Goal: Information Seeking & Learning: Understand process/instructions

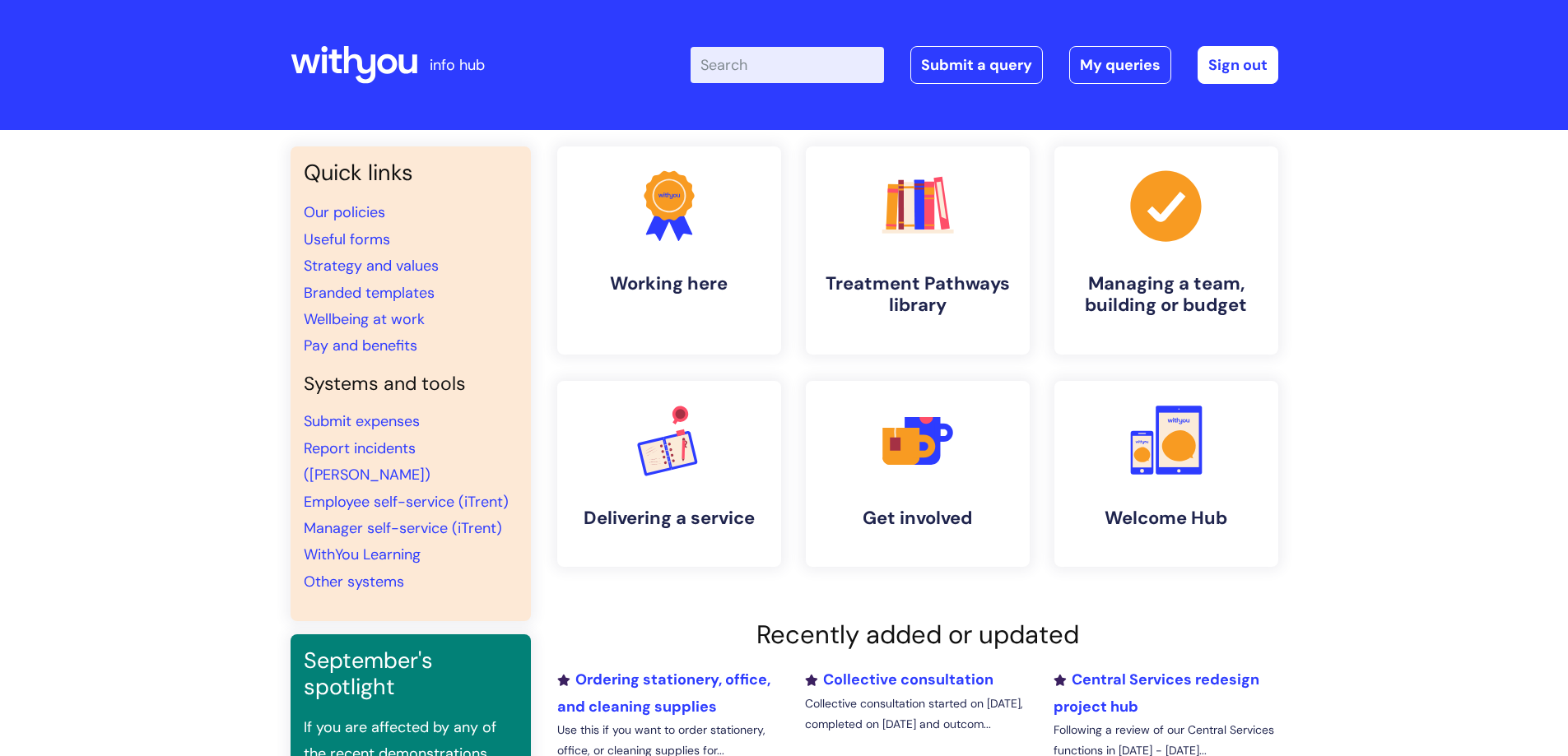
paste input "https://docs.google.com/document/d/1dpT_7L38zaG6-chvuq1J54mkAv806qkcAiPlPUjdEpM…"
type input "https://docs.google.com/document/d/1dpT_7L38zaG6-chvuq1J54mkAv806qkcAiPlPUjdEpM…"
drag, startPoint x: 878, startPoint y: 63, endPoint x: 566, endPoint y: 60, distance: 312.0
click at [565, 61] on div "Enter your search term here... https://docs.google.com/document/d/1dpT_7L38zaG6…" at bounding box center [907, 65] width 742 height 97
type input "email signature"
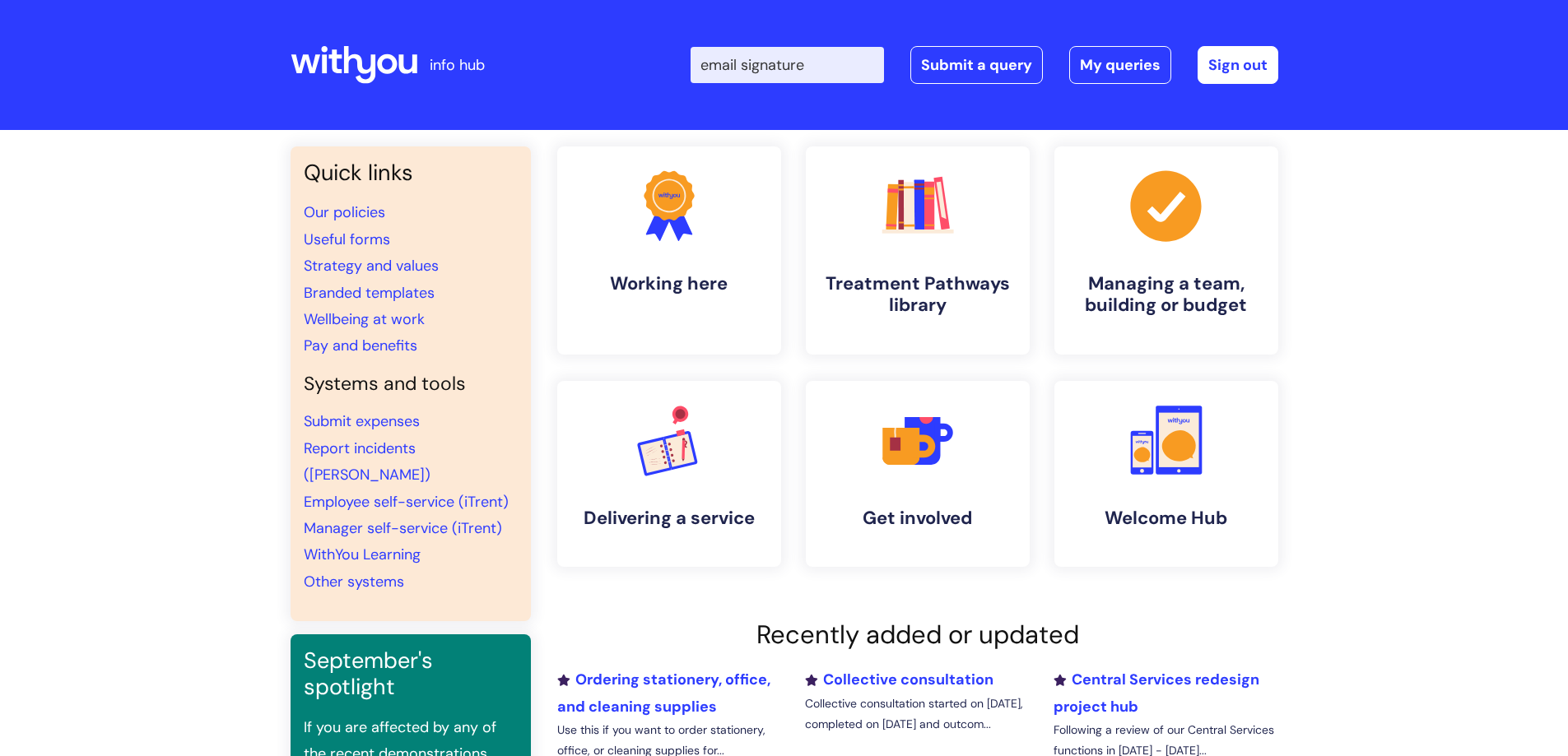
click button "Search" at bounding box center [0, 0] width 0 height 0
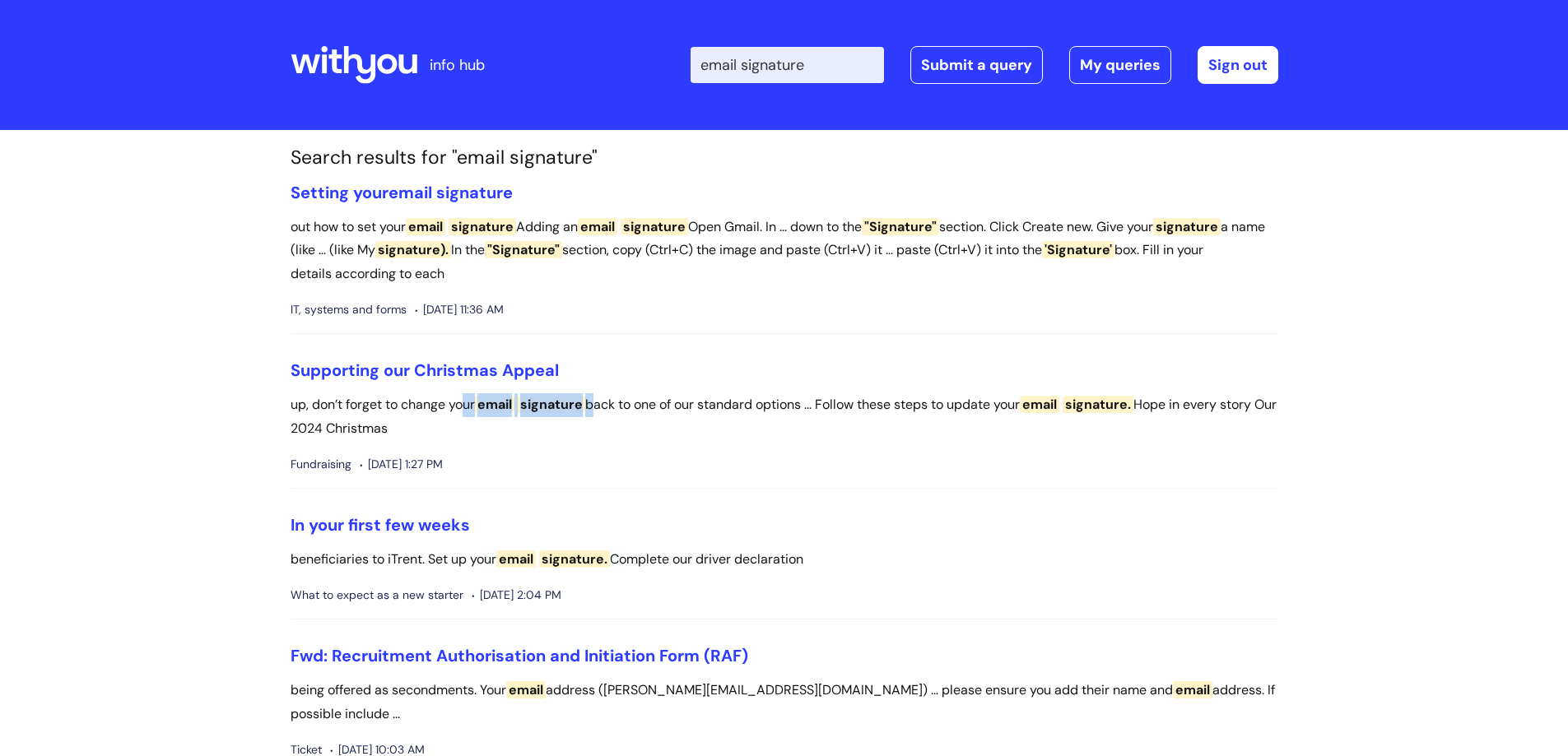
drag, startPoint x: 468, startPoint y: 403, endPoint x: 599, endPoint y: 403, distance: 131.0
click at [599, 403] on p "up, don’t forget to change your email signature back to one of our standard opt…" at bounding box center [784, 417] width 988 height 48
click at [404, 191] on span "email" at bounding box center [410, 193] width 44 height 21
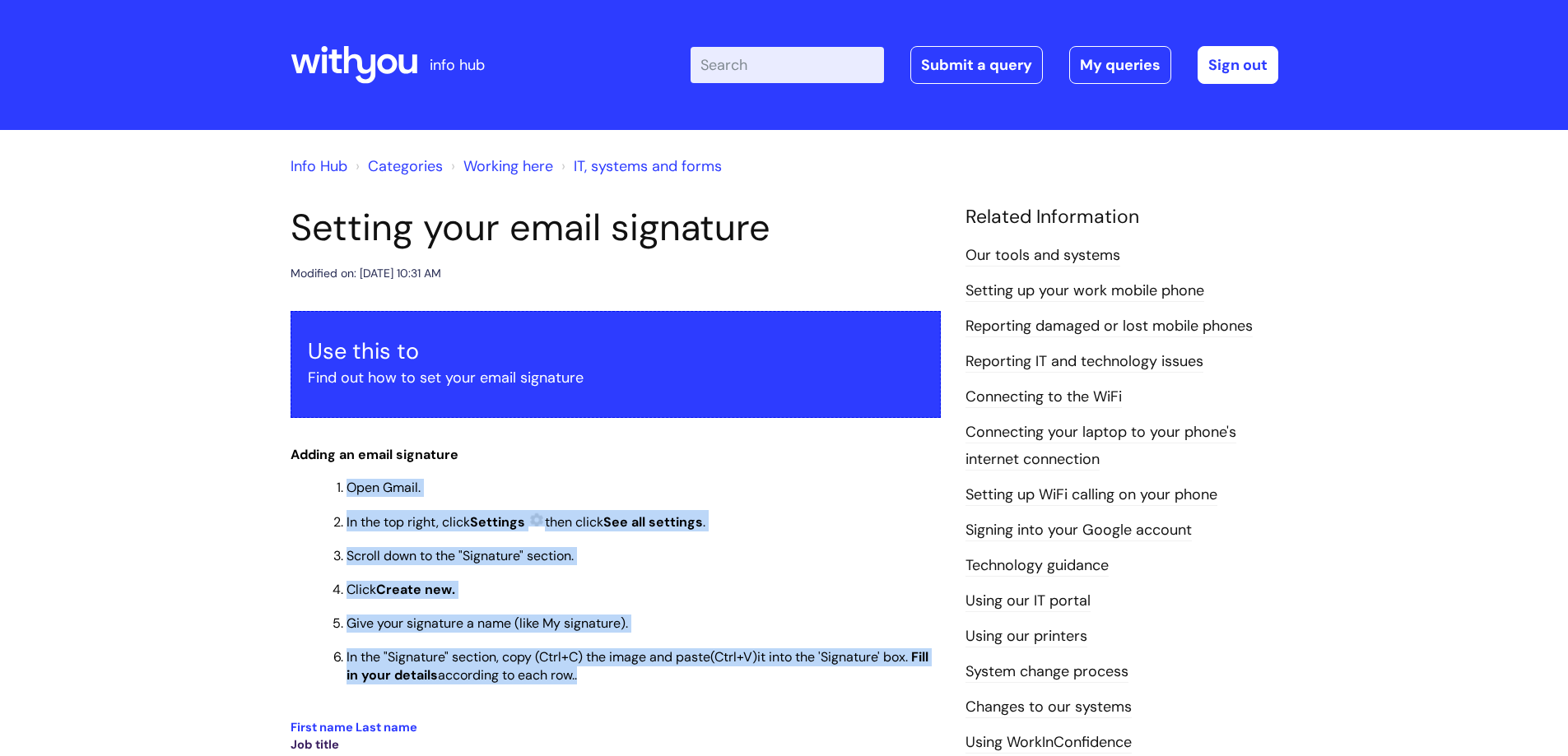
drag, startPoint x: 332, startPoint y: 489, endPoint x: 654, endPoint y: 672, distance: 370.4
click at [654, 672] on ol "Open Gmail. In the top right, click Settings then click See all settings . Scro…" at bounding box center [624, 581] width 633 height 209
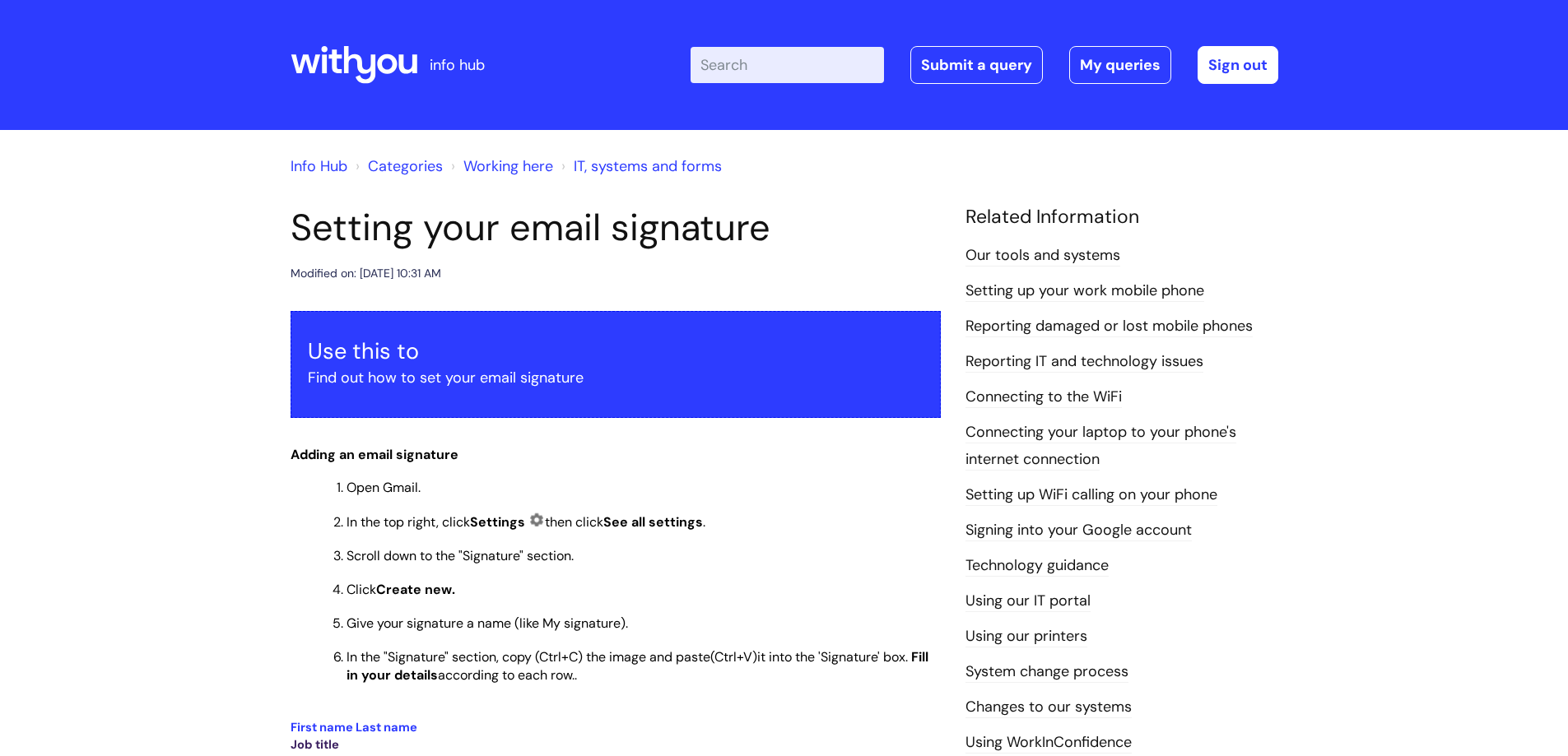
click at [653, 702] on p at bounding box center [615, 707] width 650 height 21
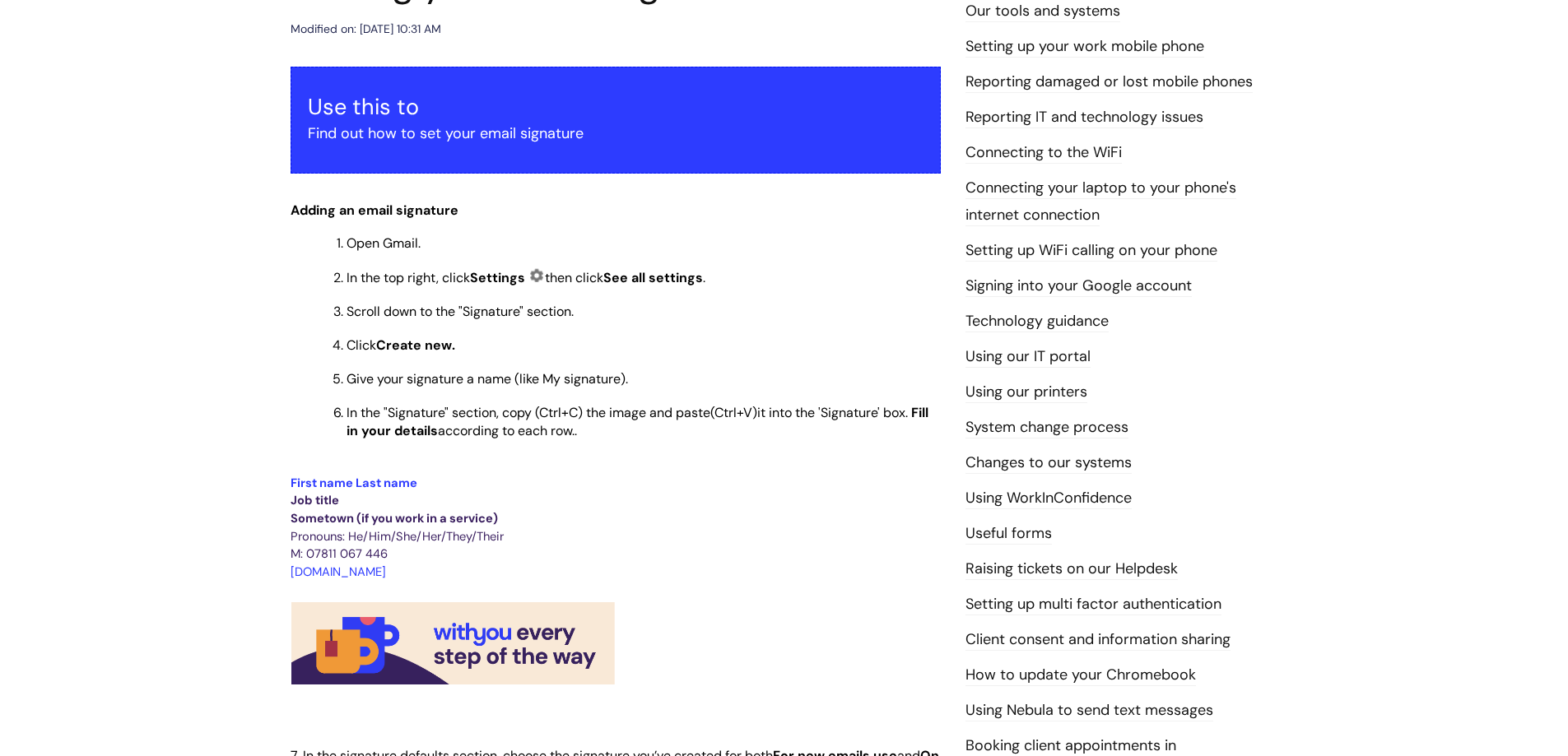
scroll to position [247, 0]
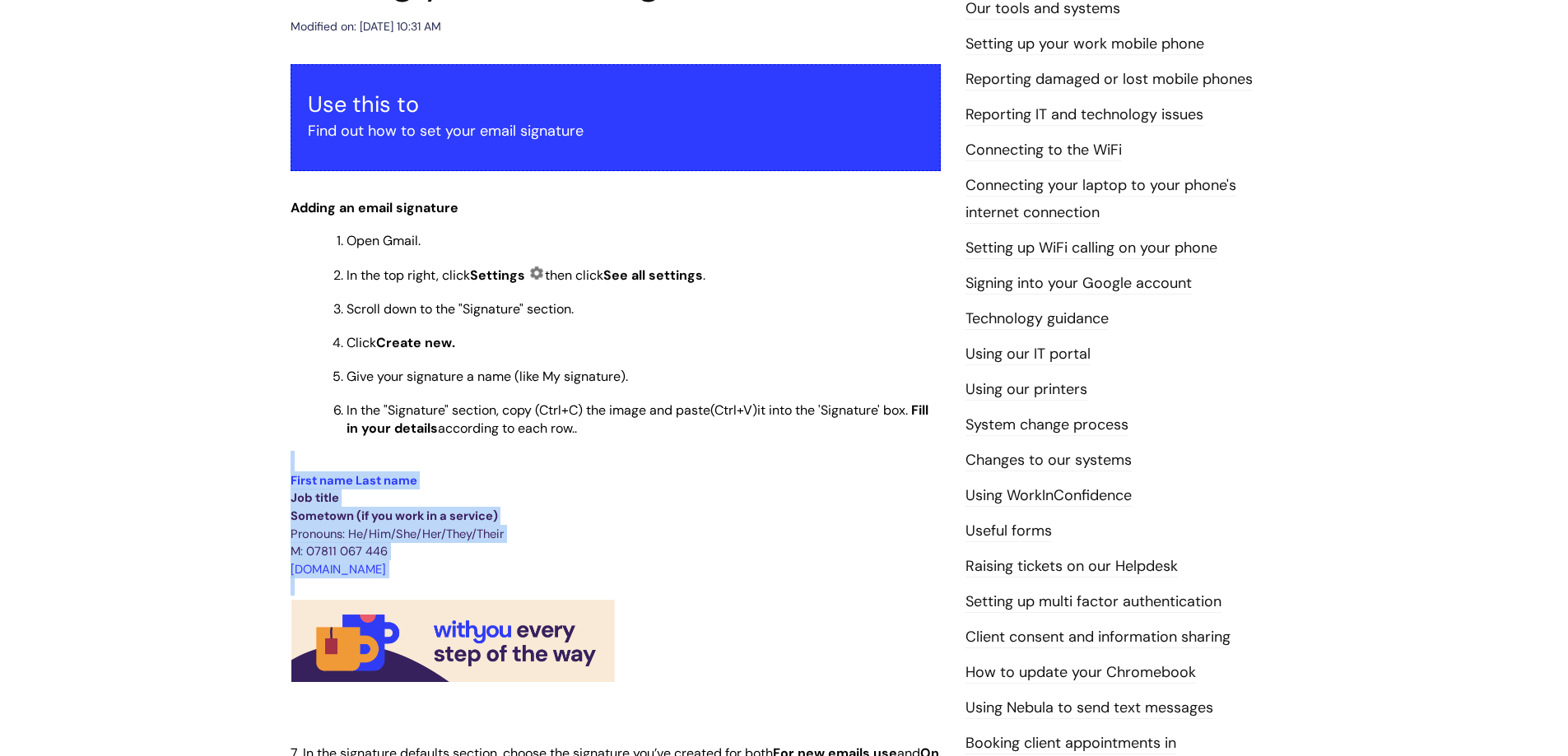
drag, startPoint x: 280, startPoint y: 471, endPoint x: 723, endPoint y: 684, distance: 491.5
click at [723, 684] on div "Setting your email signature Modified on: Wed, 8 Jan, 2025 at 10:31 AM Use this…" at bounding box center [615, 713] width 675 height 1509
drag, startPoint x: 537, startPoint y: 660, endPoint x: 453, endPoint y: 482, distance: 196.8
click at [453, 482] on p "First name Last name" at bounding box center [615, 481] width 650 height 18
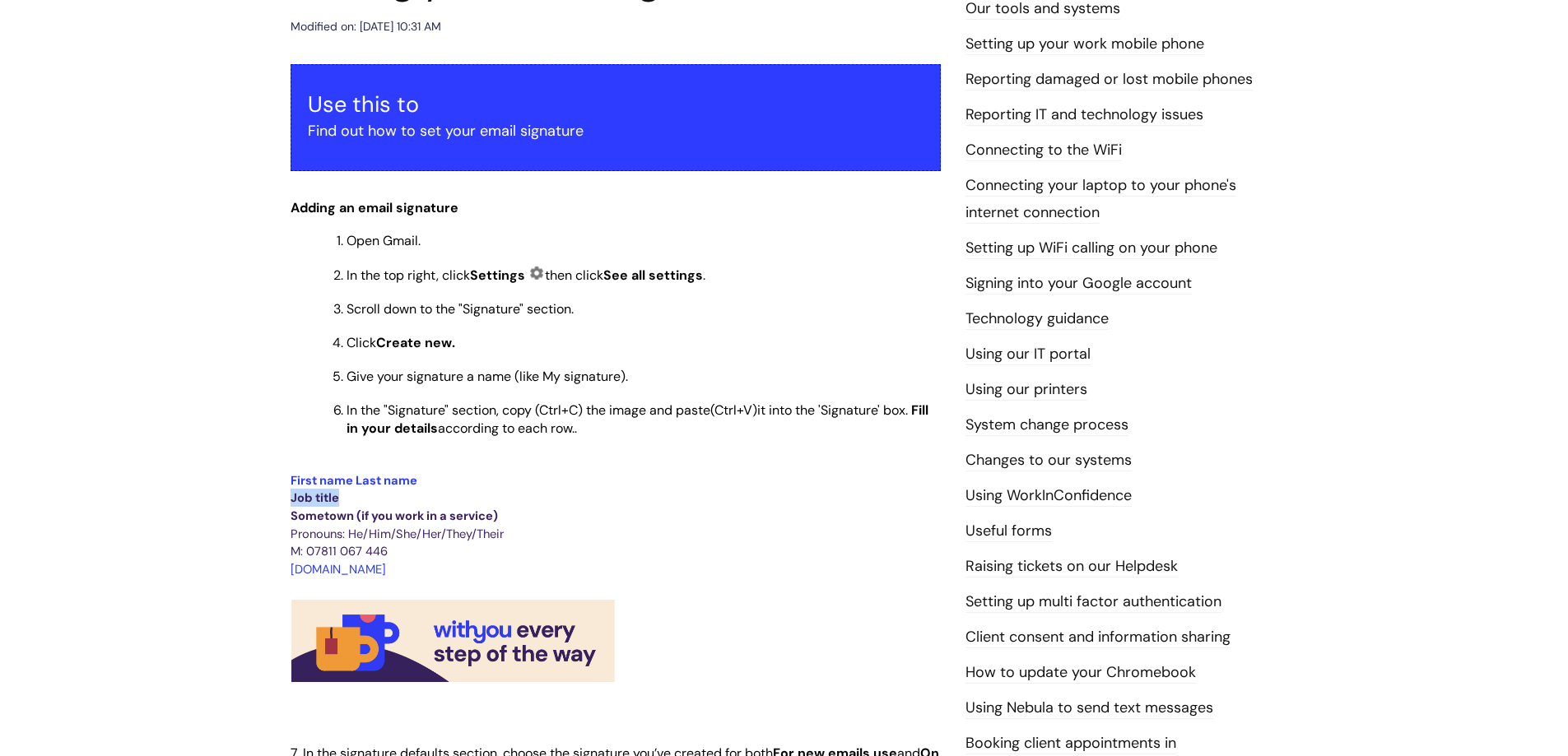
drag, startPoint x: 289, startPoint y: 497, endPoint x: 342, endPoint y: 500, distance: 53.1
click at [342, 500] on p "Job title" at bounding box center [615, 498] width 650 height 18
drag, startPoint x: 309, startPoint y: 477, endPoint x: 403, endPoint y: 480, distance: 94.0
click at [403, 480] on span "First name Last name" at bounding box center [354, 481] width 127 height 16
drag, startPoint x: 296, startPoint y: 500, endPoint x: 347, endPoint y: 500, distance: 51.0
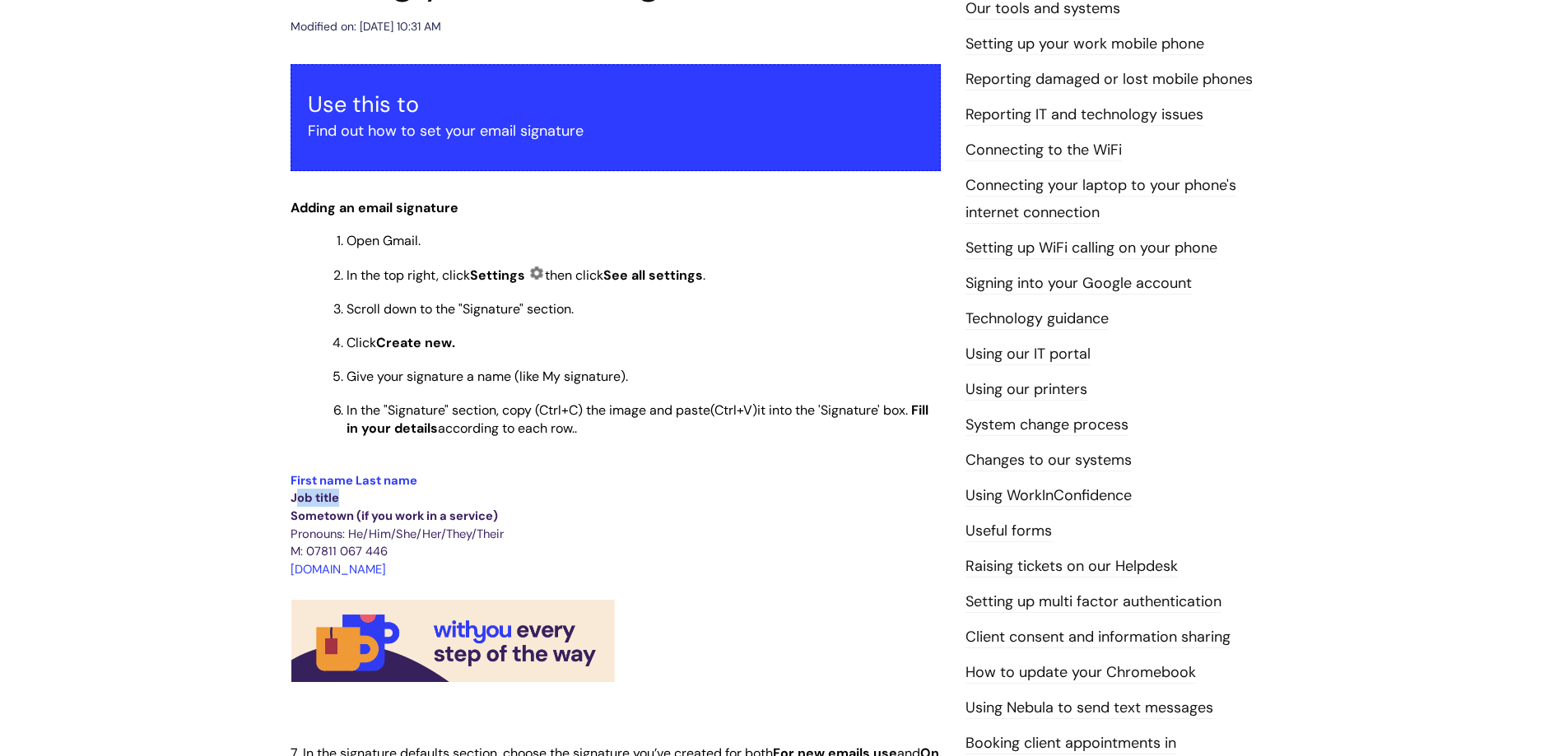
click at [348, 500] on p "Job title" at bounding box center [615, 498] width 650 height 18
drag, startPoint x: 297, startPoint y: 518, endPoint x: 545, endPoint y: 519, distance: 248.0
click at [545, 519] on p "Sometown (if you work in a service)" at bounding box center [615, 516] width 650 height 18
drag, startPoint x: 288, startPoint y: 536, endPoint x: 508, endPoint y: 541, distance: 220.1
click at [517, 542] on div "Setting your email signature Modified on: Wed, 8 Jan, 2025 at 10:31 AM Use this…" at bounding box center [615, 713] width 675 height 1509
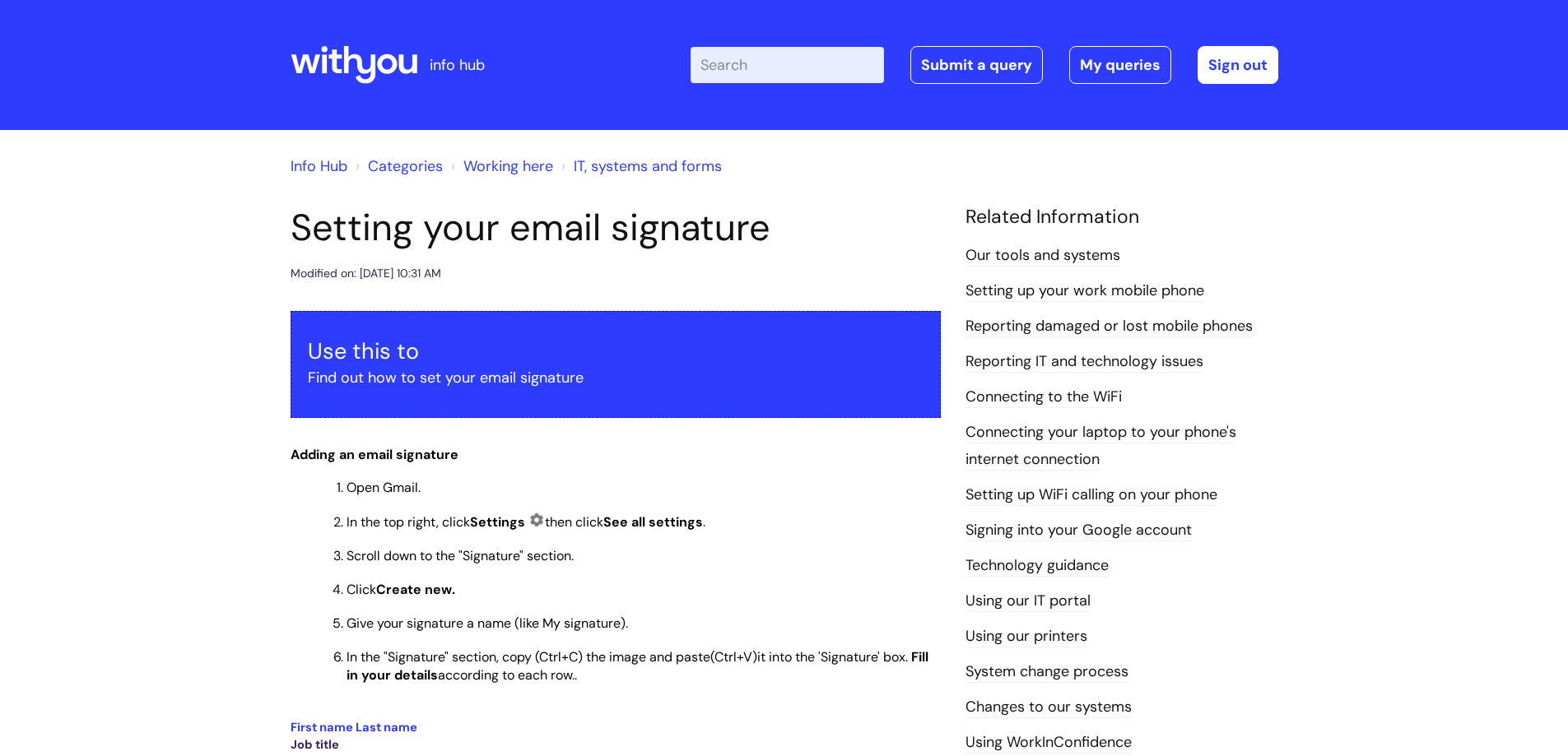
scroll to position [247, 0]
